Goal: Task Accomplishment & Management: Complete application form

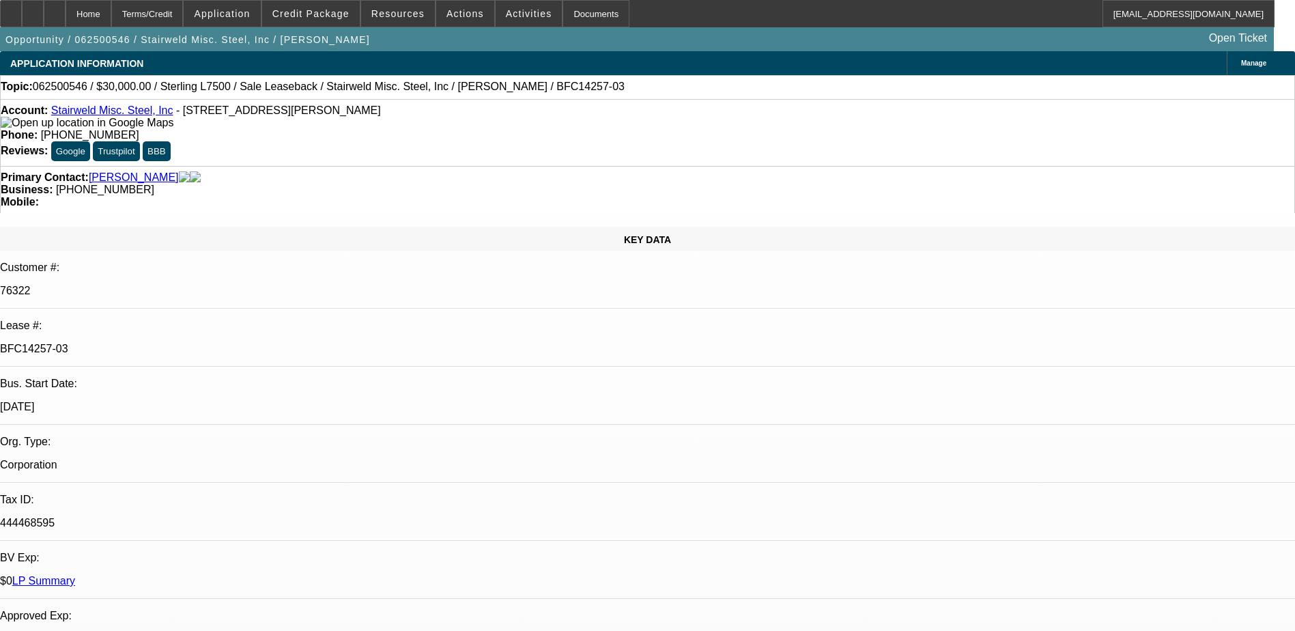
select select "0"
select select "2"
select select "0"
select select "6"
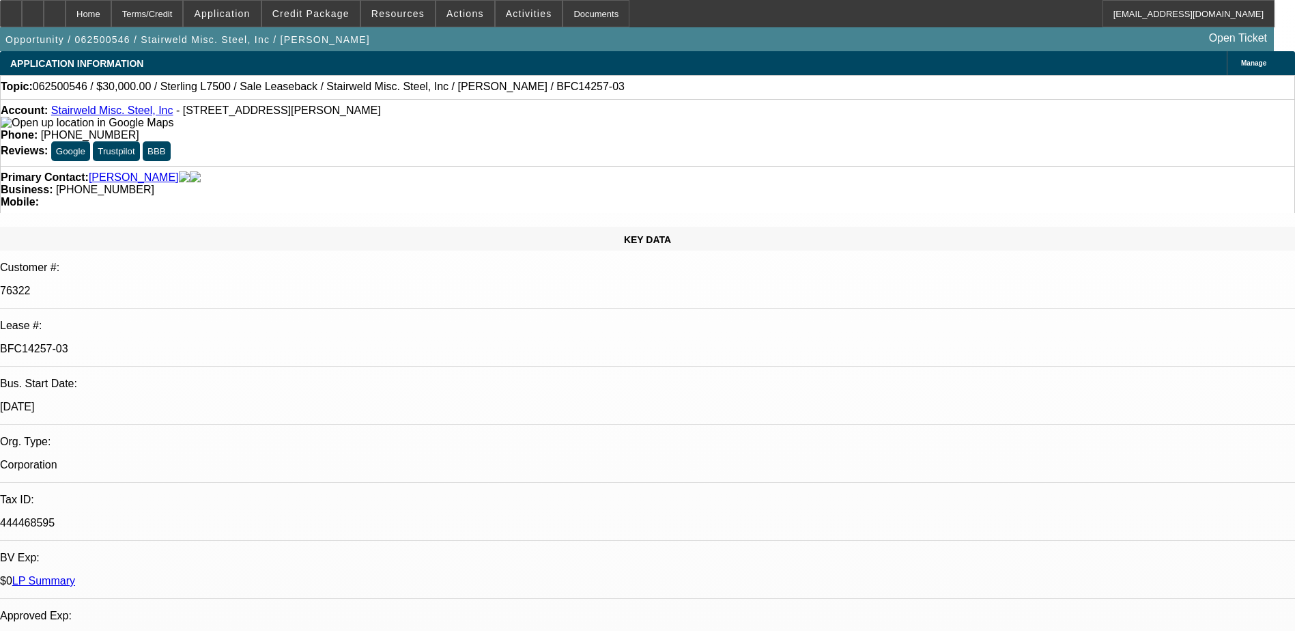
select select "0"
select select "2"
select select "0"
select select "6"
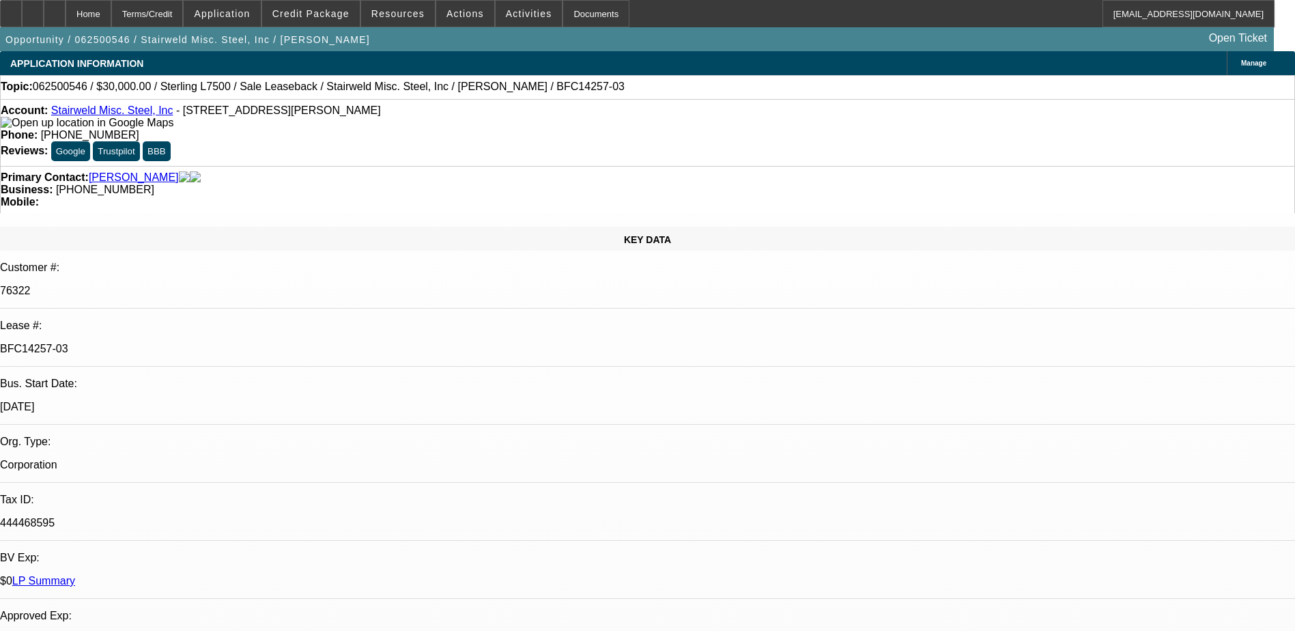
select select "0"
select select "2"
select select "0"
select select "6"
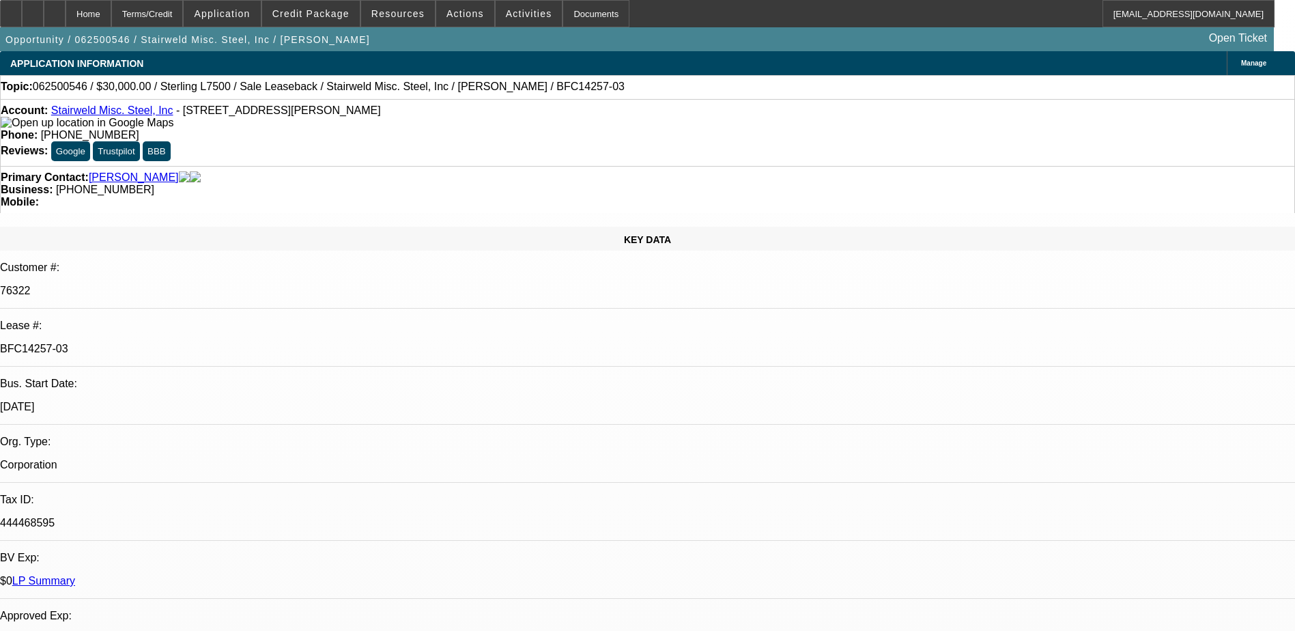
select select "0"
select select "2"
select select "0"
select select "6"
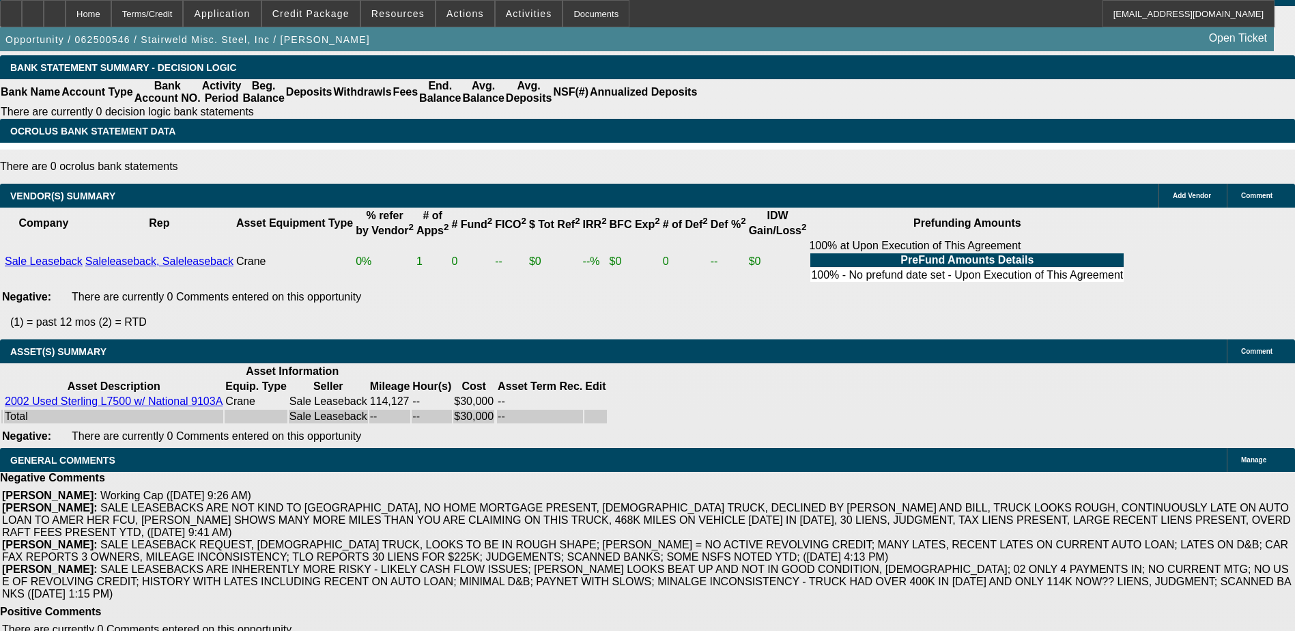
scroll to position [1478, 0]
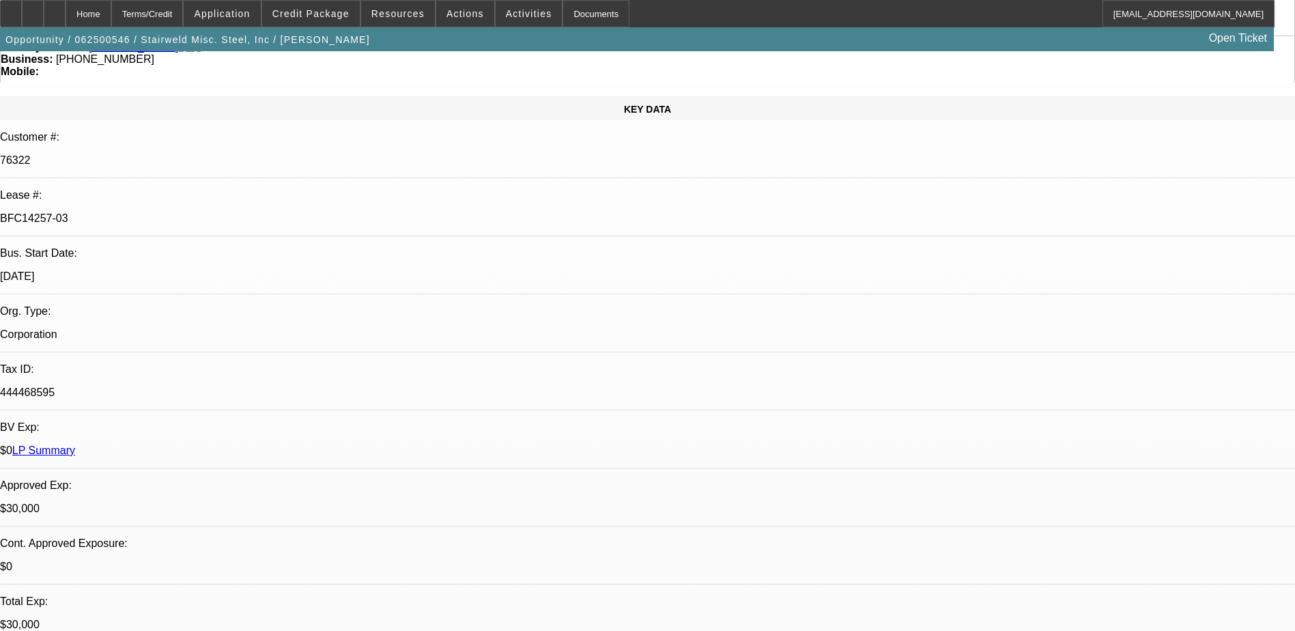
scroll to position [0, 0]
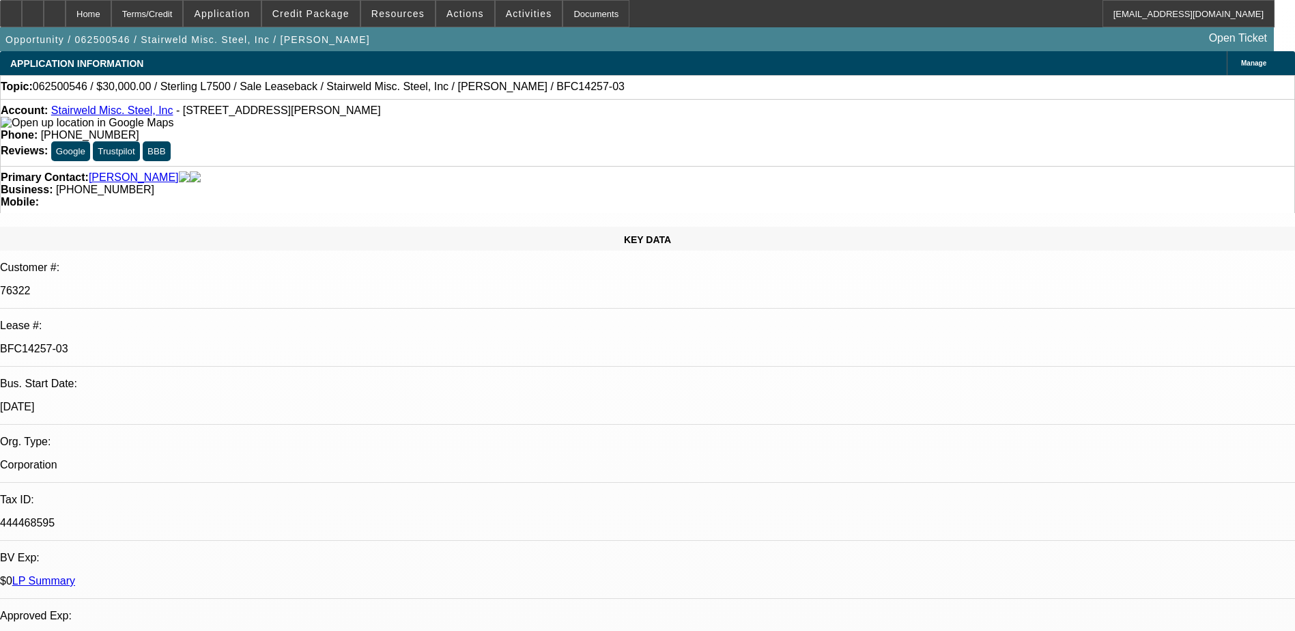
select select "0"
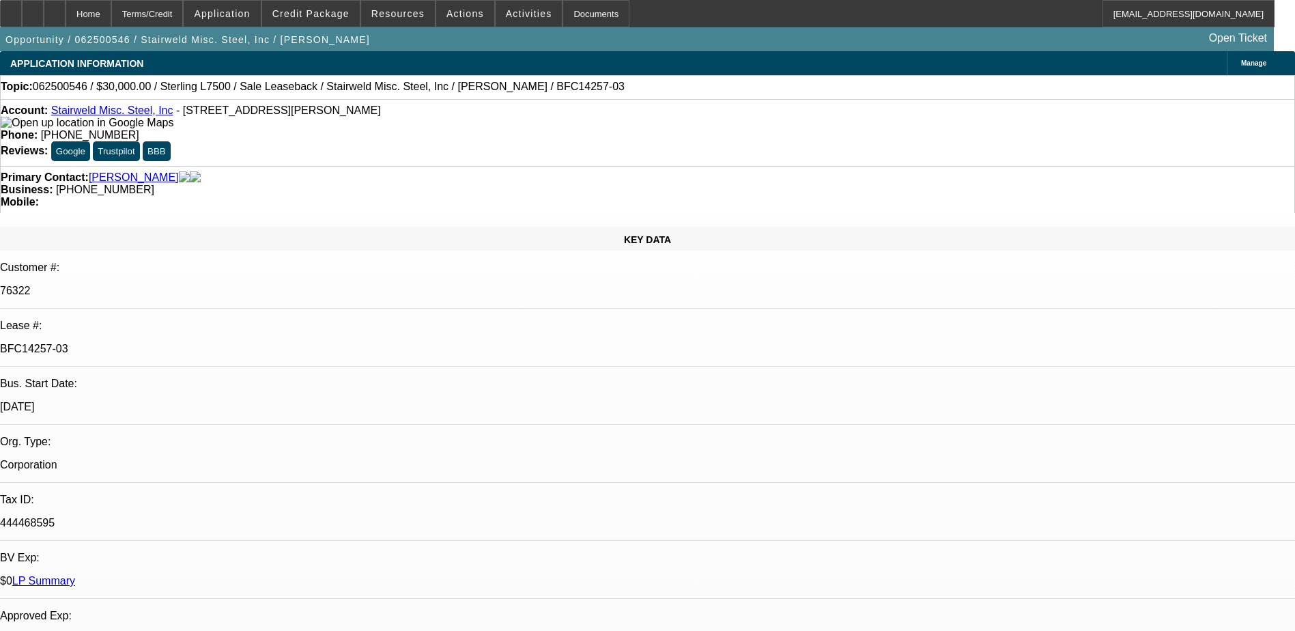
select select "0"
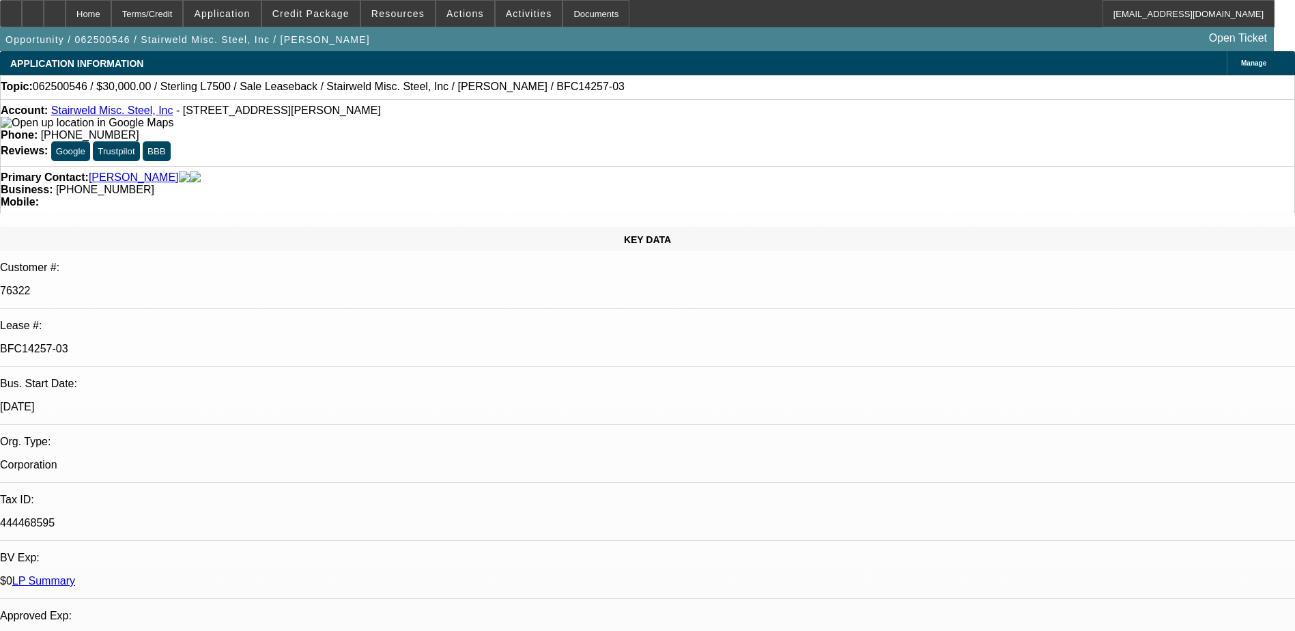
select select "2"
select select "0"
select select "1"
select select "2"
select select "6"
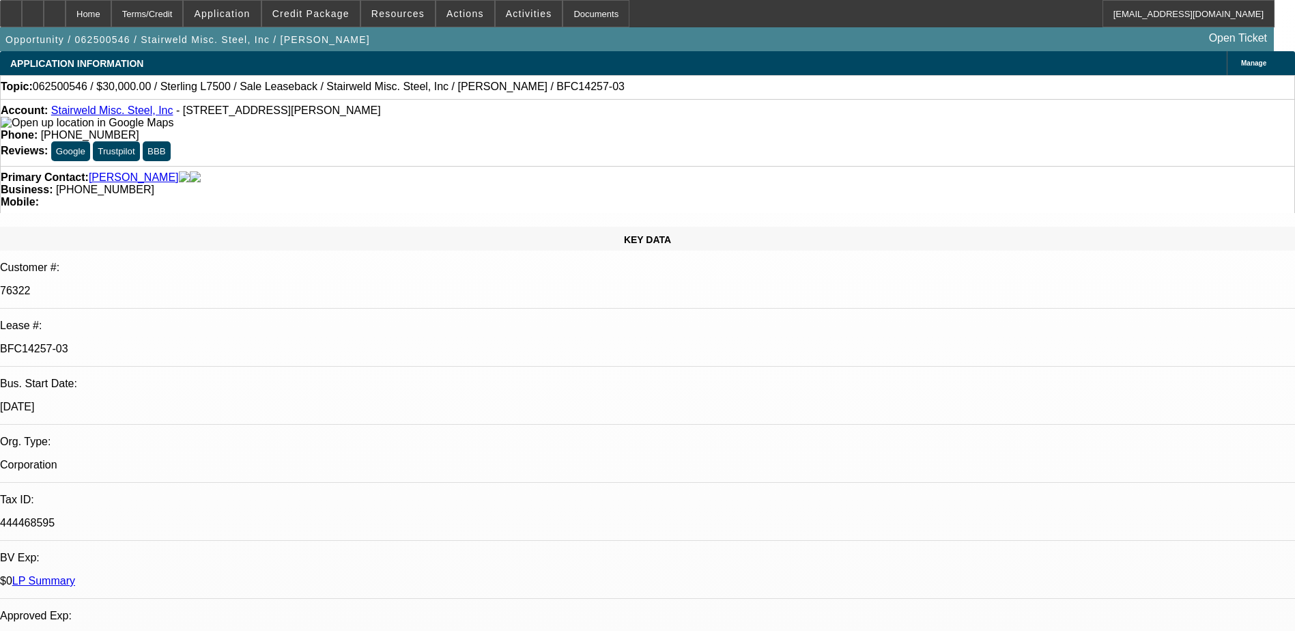
select select "1"
select select "2"
select select "6"
select select "1"
select select "2"
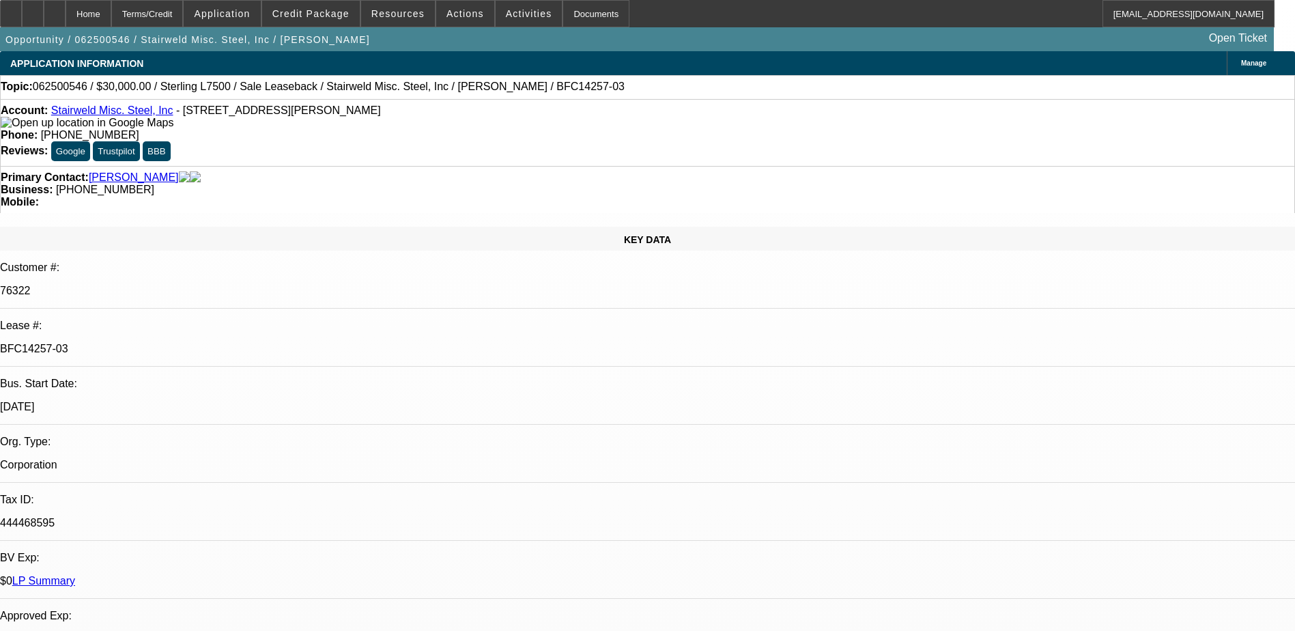
select select "6"
select select "1"
select select "2"
select select "6"
